Goal: Task Accomplishment & Management: Use online tool/utility

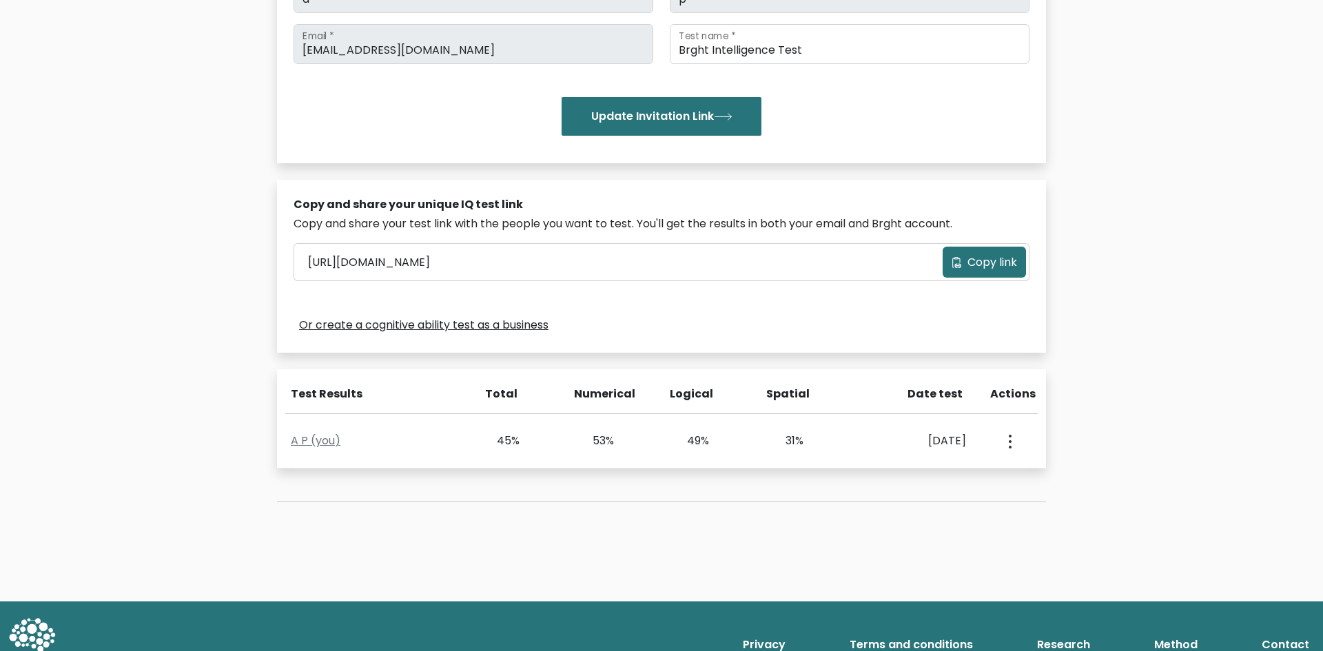
scroll to position [290, 0]
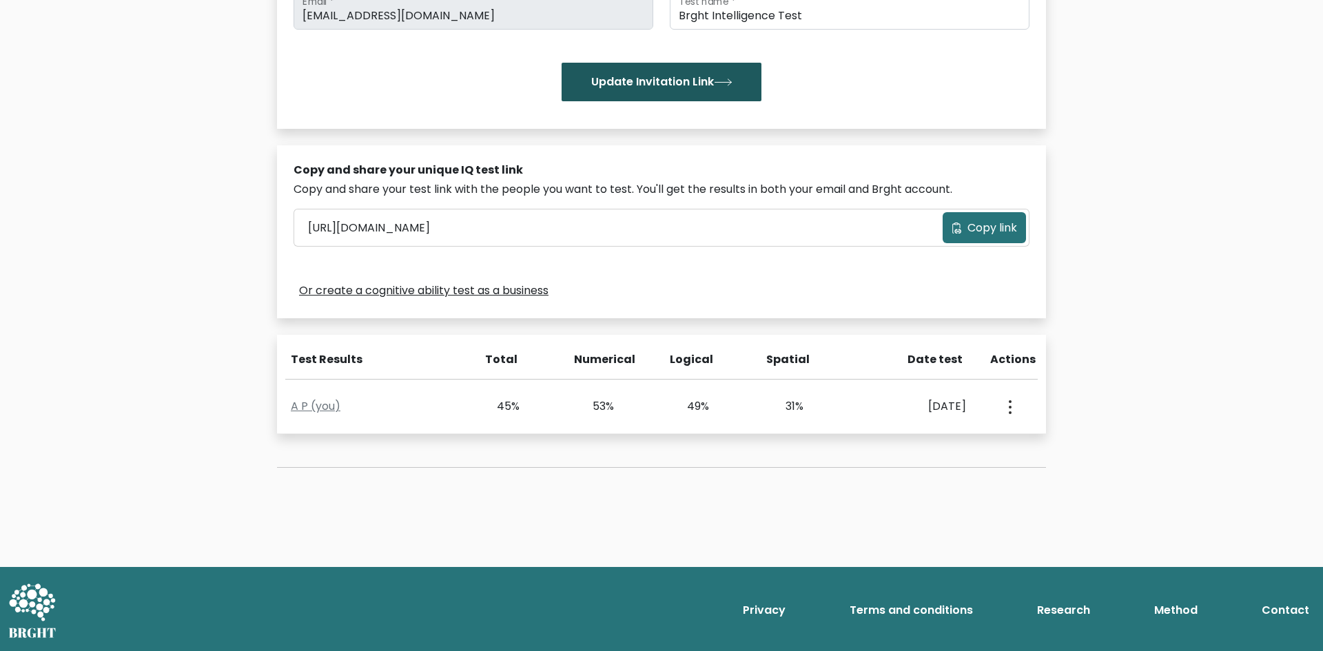
click at [658, 72] on button "Update Invitation Link" at bounding box center [661, 82] width 200 height 39
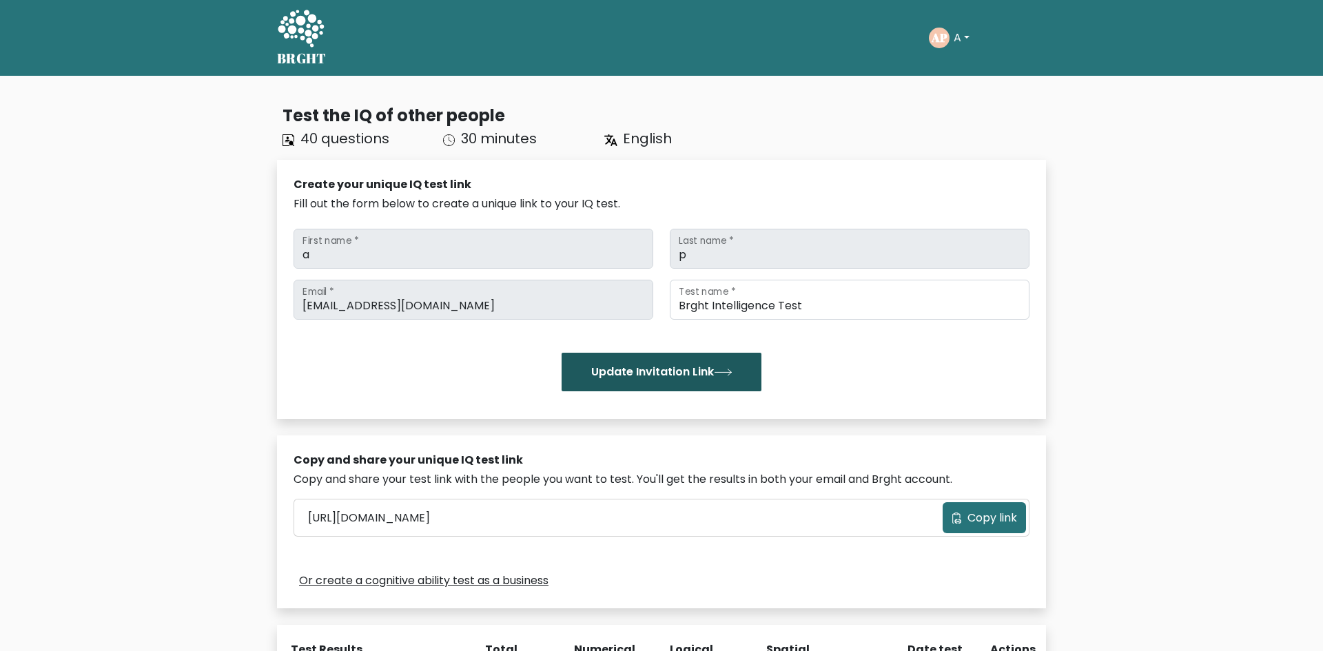
click at [661, 386] on button "Update Invitation Link" at bounding box center [661, 372] width 200 height 39
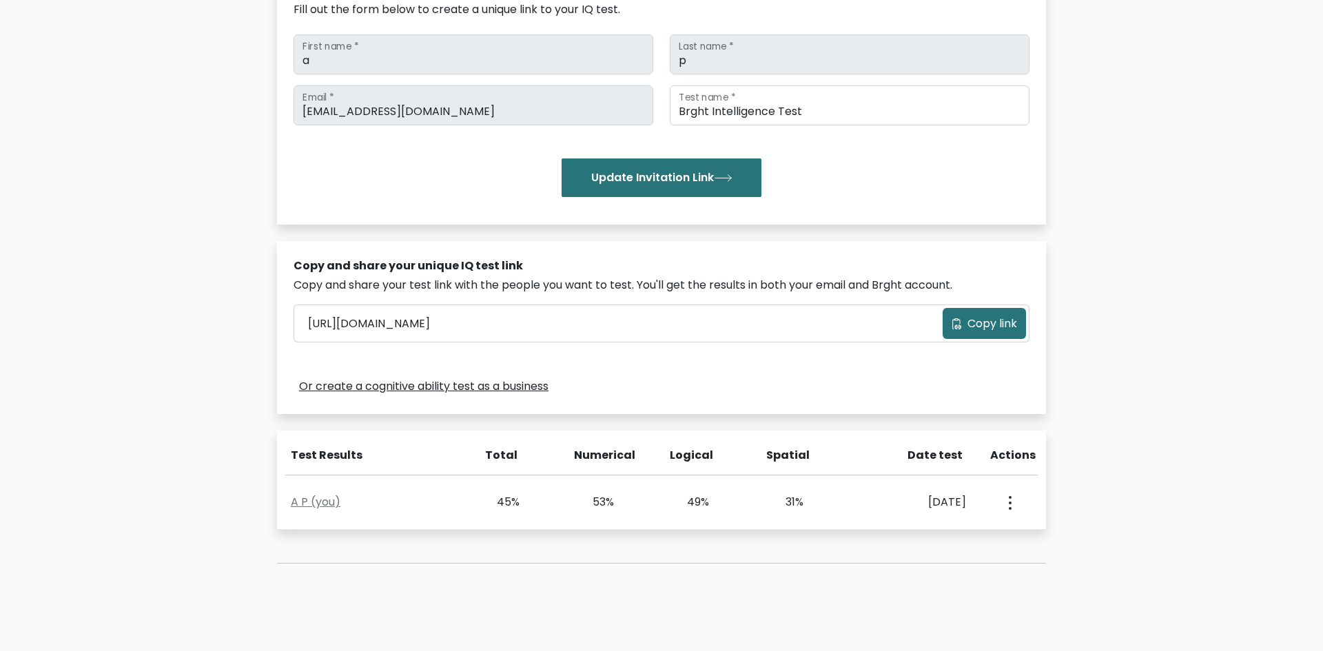
scroll to position [290, 0]
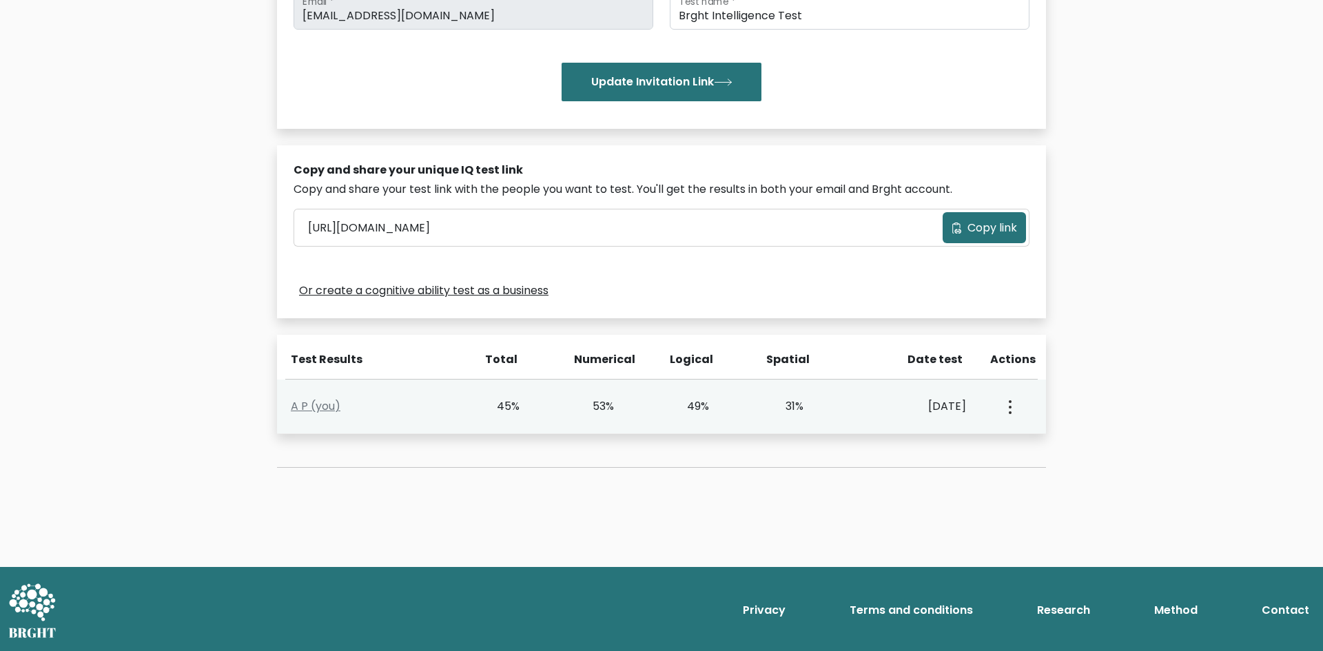
click at [1010, 401] on circle "button" at bounding box center [1009, 401] width 3 height 3
